Goal: Find specific page/section: Find specific page/section

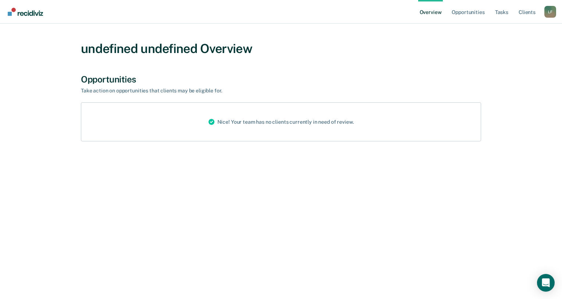
click at [324, 114] on div "Nice! Your team has no clients currently in need of review." at bounding box center [281, 122] width 157 height 38
click at [460, 11] on link "Opportunities" at bounding box center [468, 12] width 36 height 24
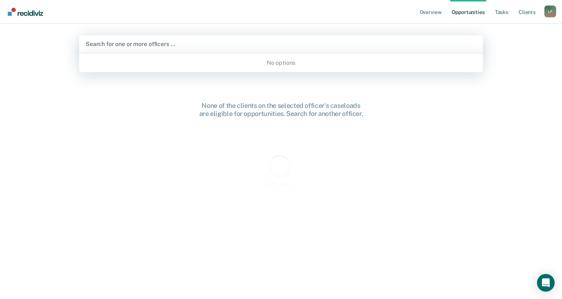
click at [128, 40] on div at bounding box center [281, 44] width 391 height 8
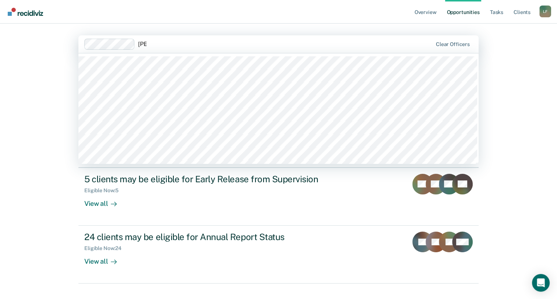
type input "[PERSON_NAME]"
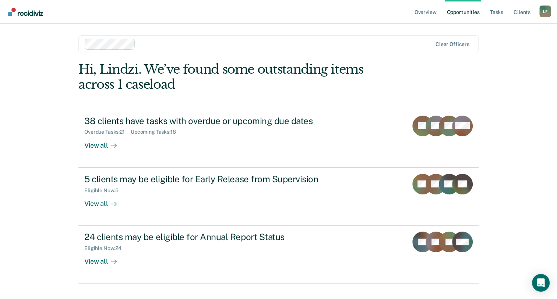
drag, startPoint x: 155, startPoint y: 43, endPoint x: 152, endPoint y: 45, distance: 4.3
click at [152, 45] on div at bounding box center [284, 44] width 293 height 8
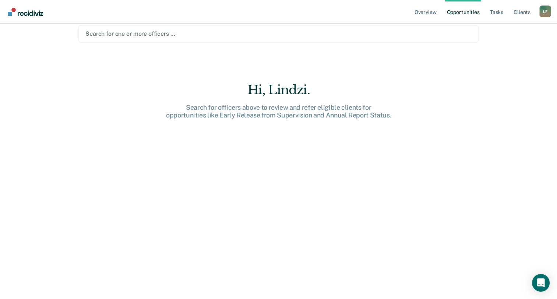
scroll to position [10, 0]
